Goal: Task Accomplishment & Management: Manage account settings

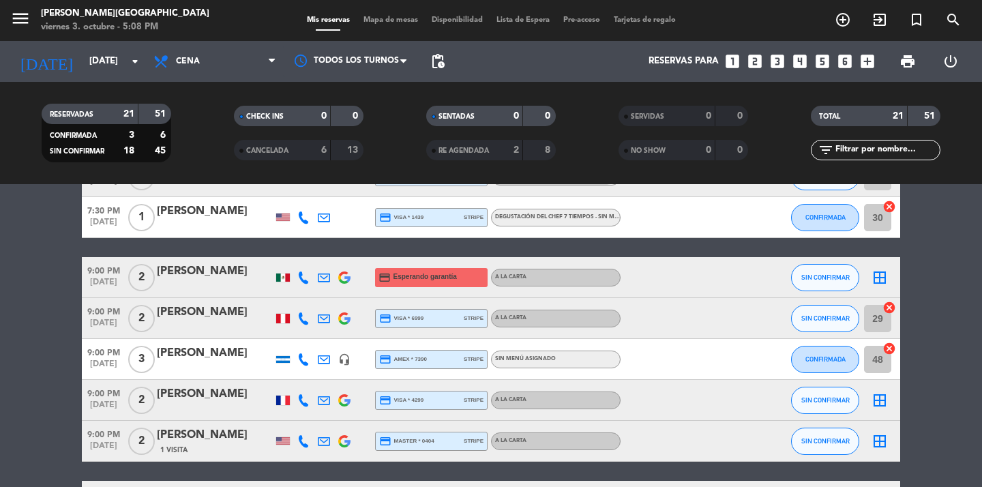
scroll to position [659, 0]
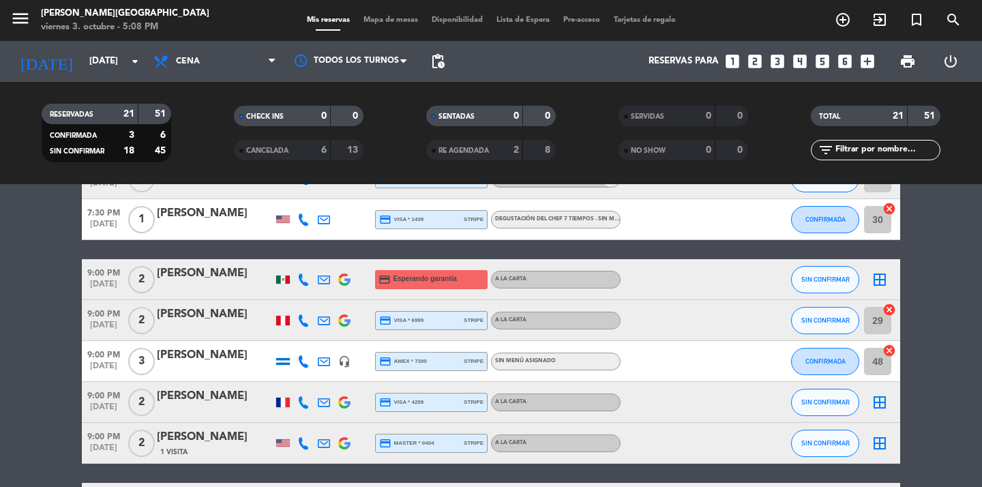
click at [173, 370] on div at bounding box center [215, 370] width 116 height 11
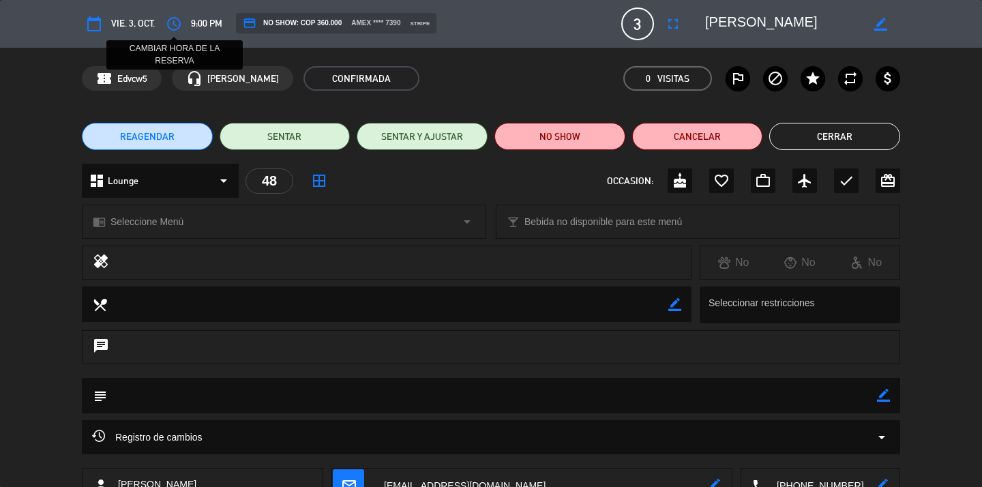
click at [185, 23] on button "access_time" at bounding box center [174, 24] width 25 height 25
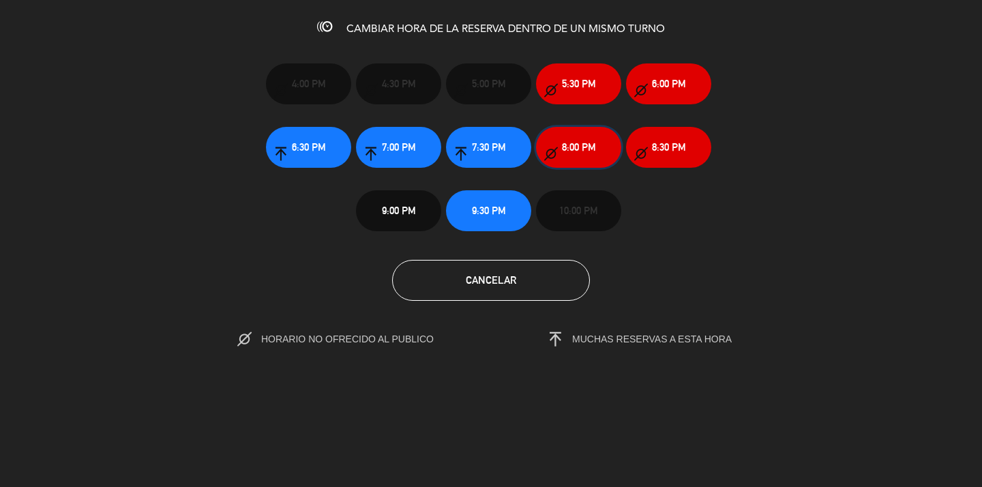
click at [580, 158] on button "8:00 PM" at bounding box center [578, 147] width 85 height 41
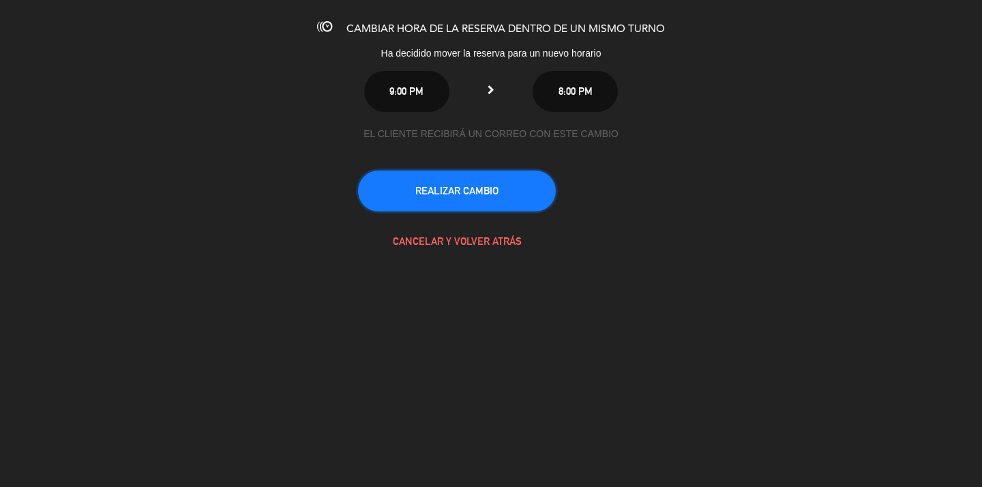
click at [516, 194] on button "REALIZAR CAMBIO" at bounding box center [457, 190] width 198 height 41
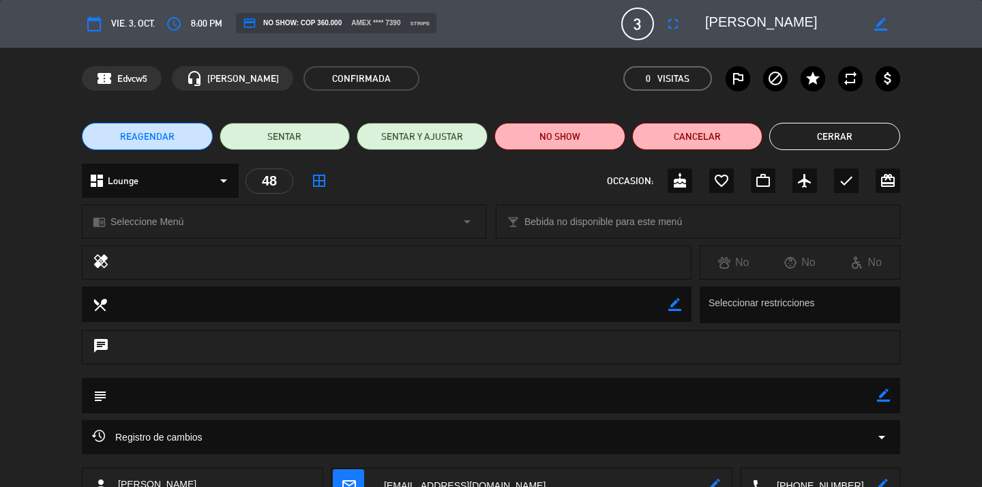
click at [809, 132] on button "Cerrar" at bounding box center [834, 136] width 131 height 27
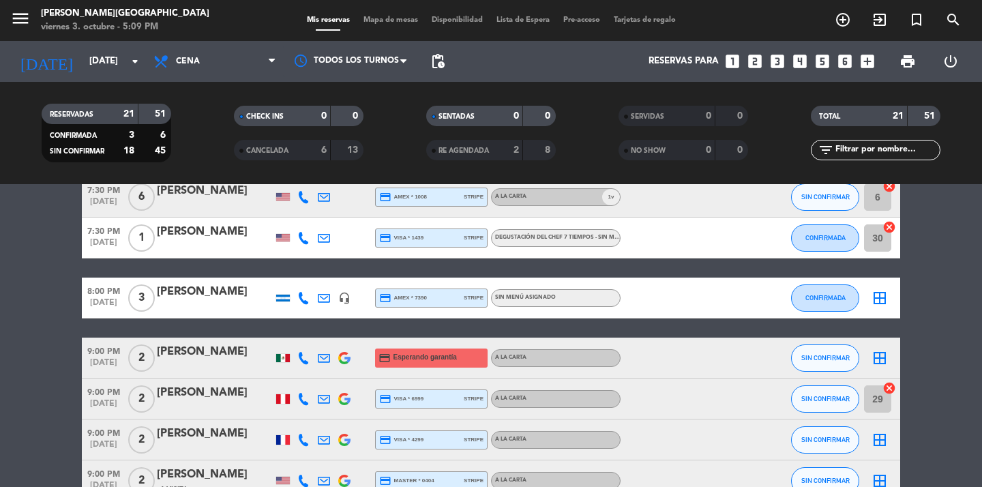
scroll to position [634, 0]
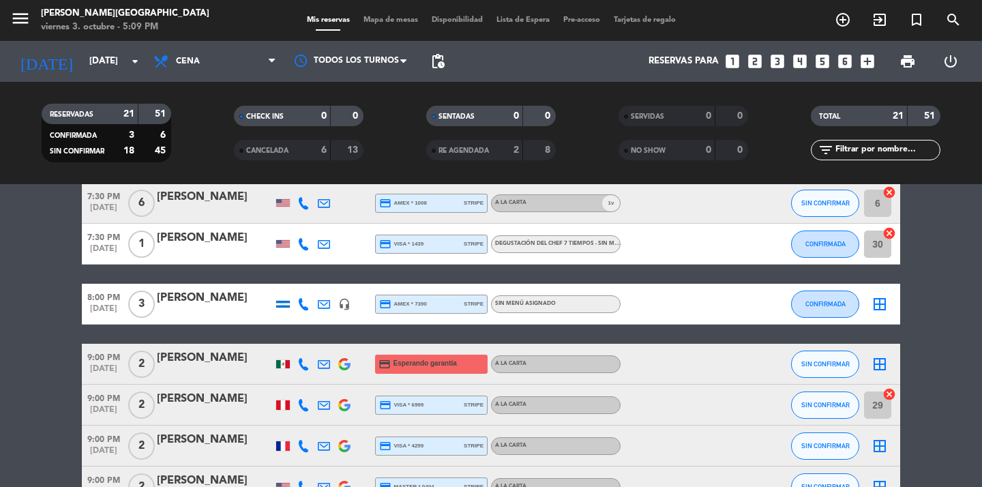
click at [879, 306] on icon "border_all" at bounding box center [879, 304] width 16 height 16
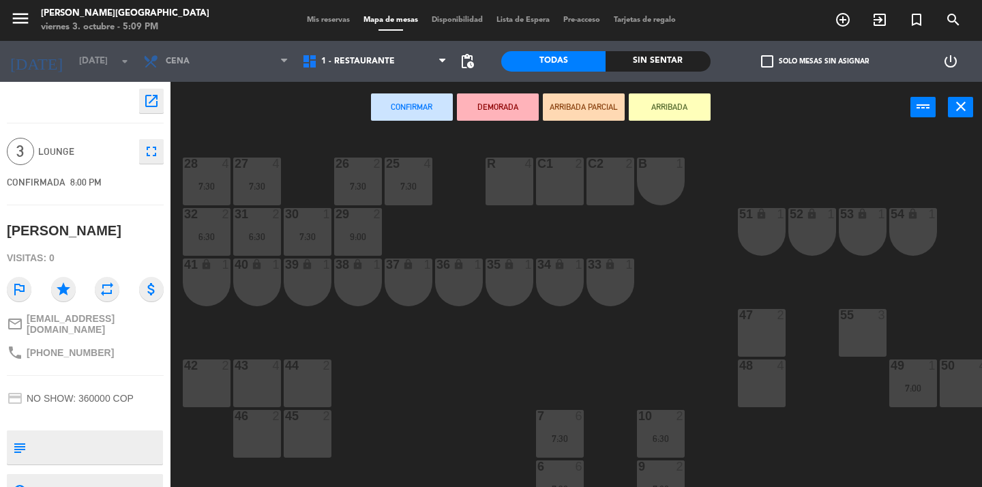
click at [762, 376] on div "48 4" at bounding box center [762, 383] width 48 height 48
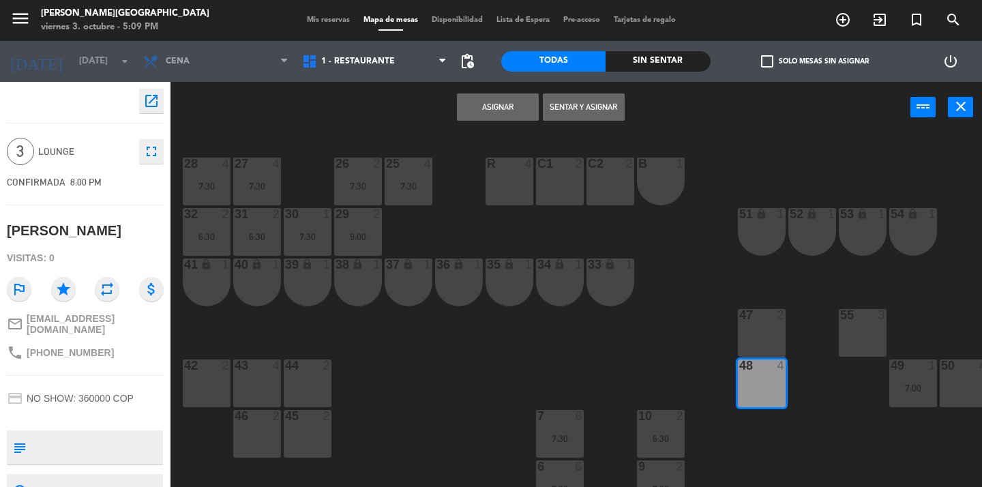
click at [498, 104] on button "Asignar" at bounding box center [498, 106] width 82 height 27
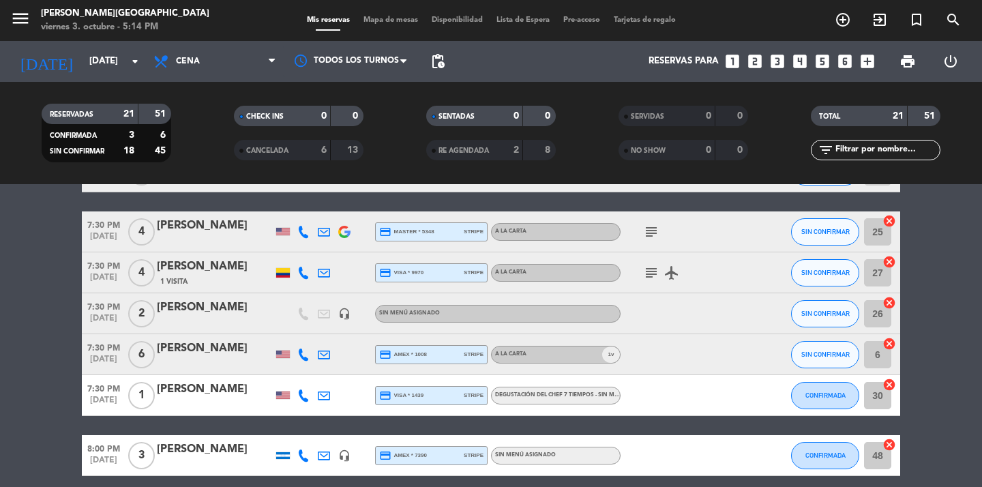
scroll to position [485, 0]
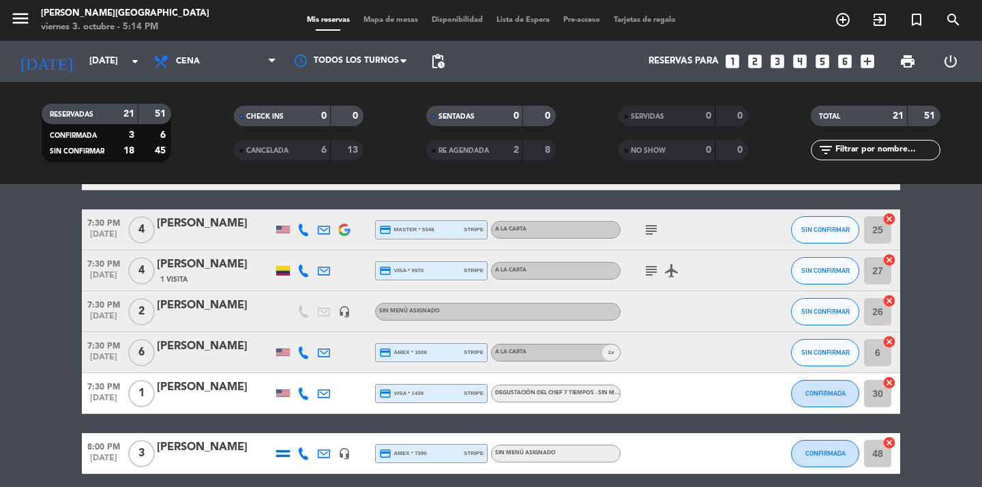
click at [301, 350] on icon at bounding box center [303, 352] width 12 height 12
click at [171, 346] on div "[PERSON_NAME]" at bounding box center [215, 347] width 116 height 18
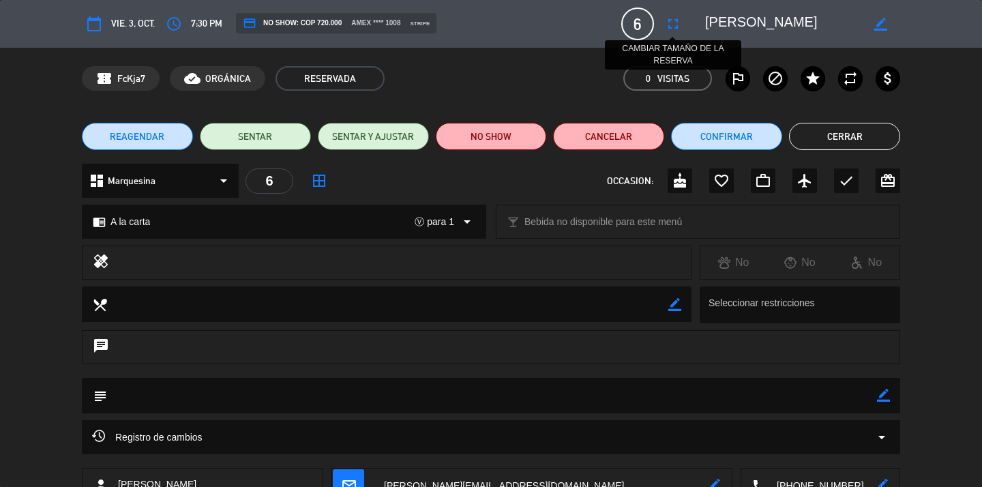
click at [675, 20] on icon "fullscreen" at bounding box center [673, 24] width 16 height 16
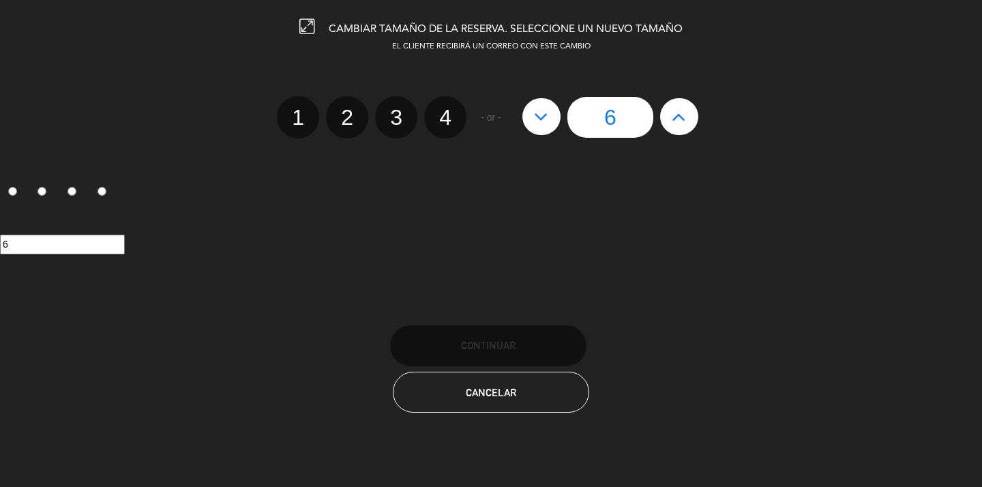
click at [535, 125] on icon at bounding box center [541, 117] width 14 height 22
type input "5"
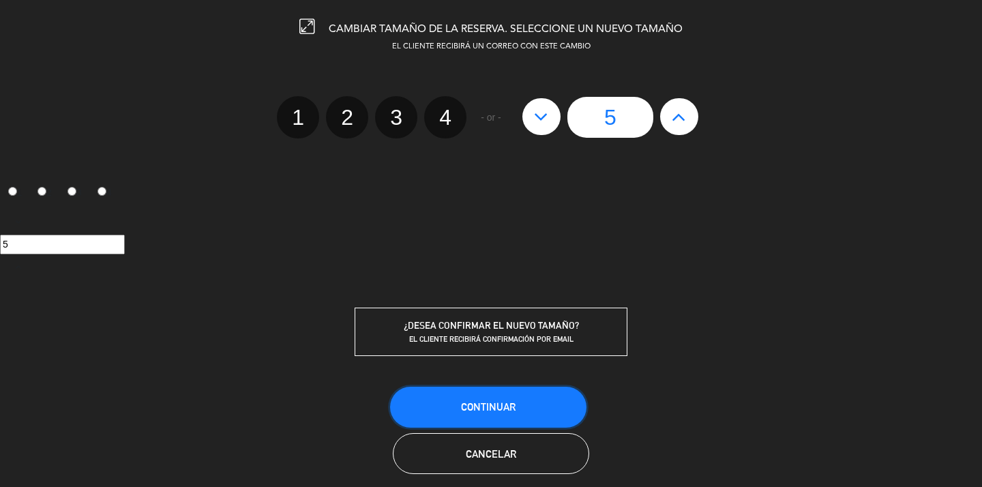
click at [483, 401] on span "Continuar" at bounding box center [488, 407] width 55 height 12
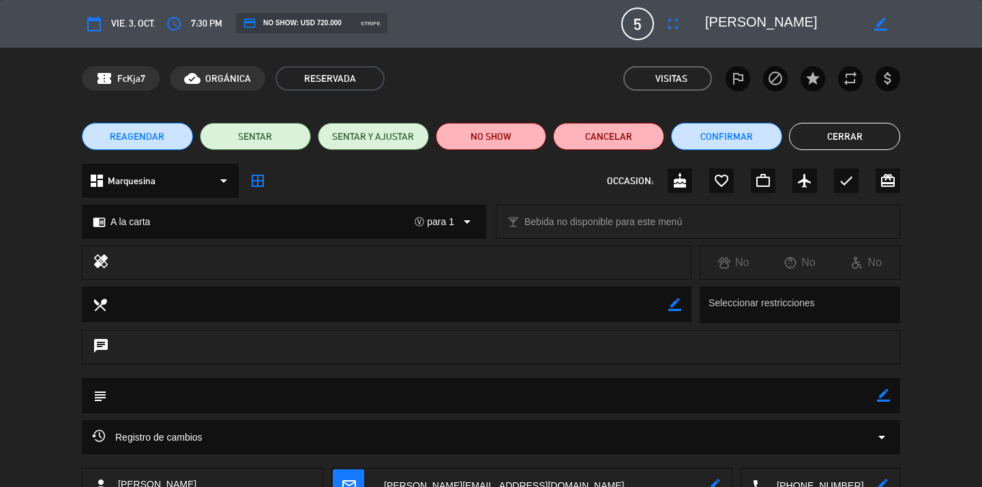
click at [843, 135] on button "Cerrar" at bounding box center [844, 136] width 111 height 27
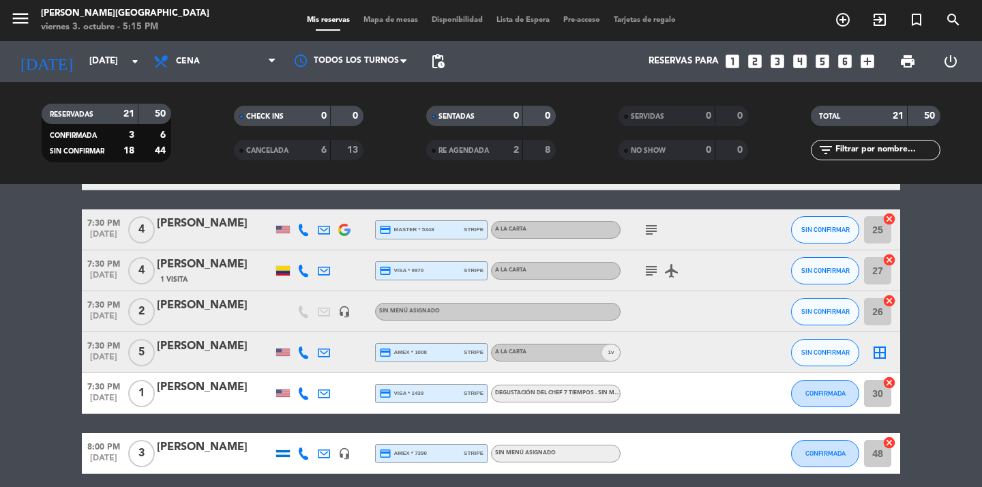
scroll to position [0, 0]
